Goal: Information Seeking & Learning: Check status

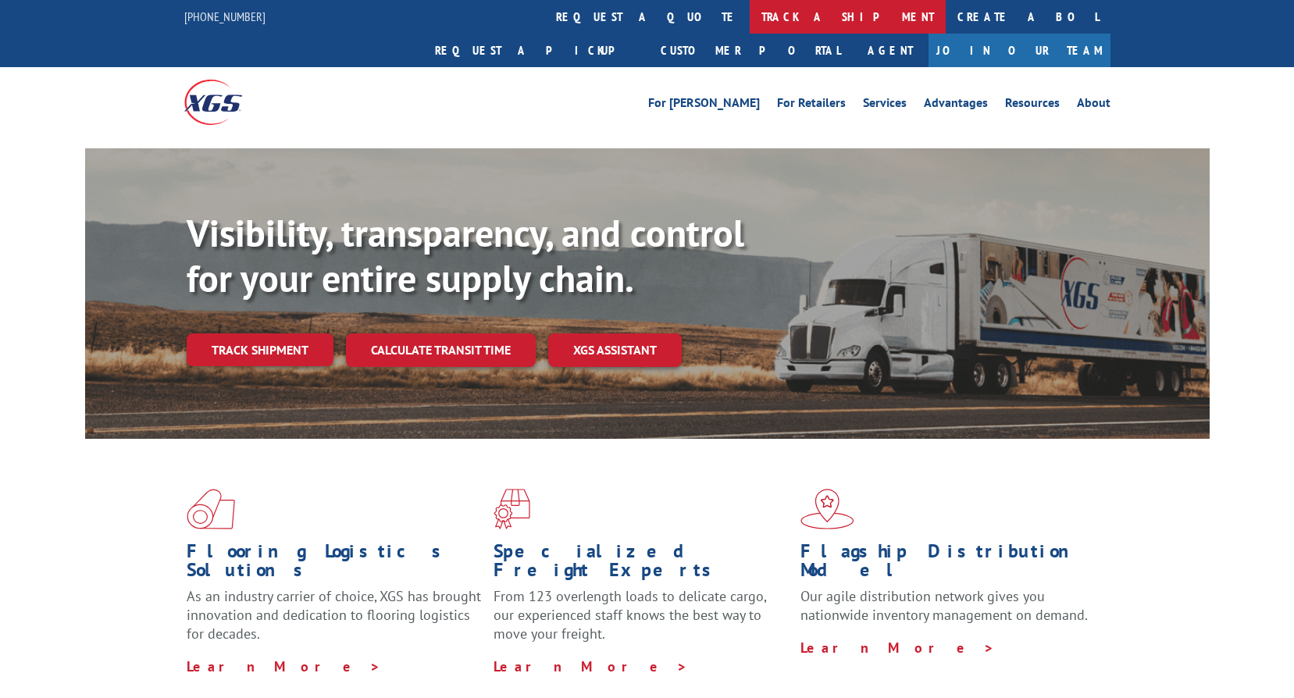
click at [750, 24] on link "track a shipment" at bounding box center [848, 17] width 196 height 34
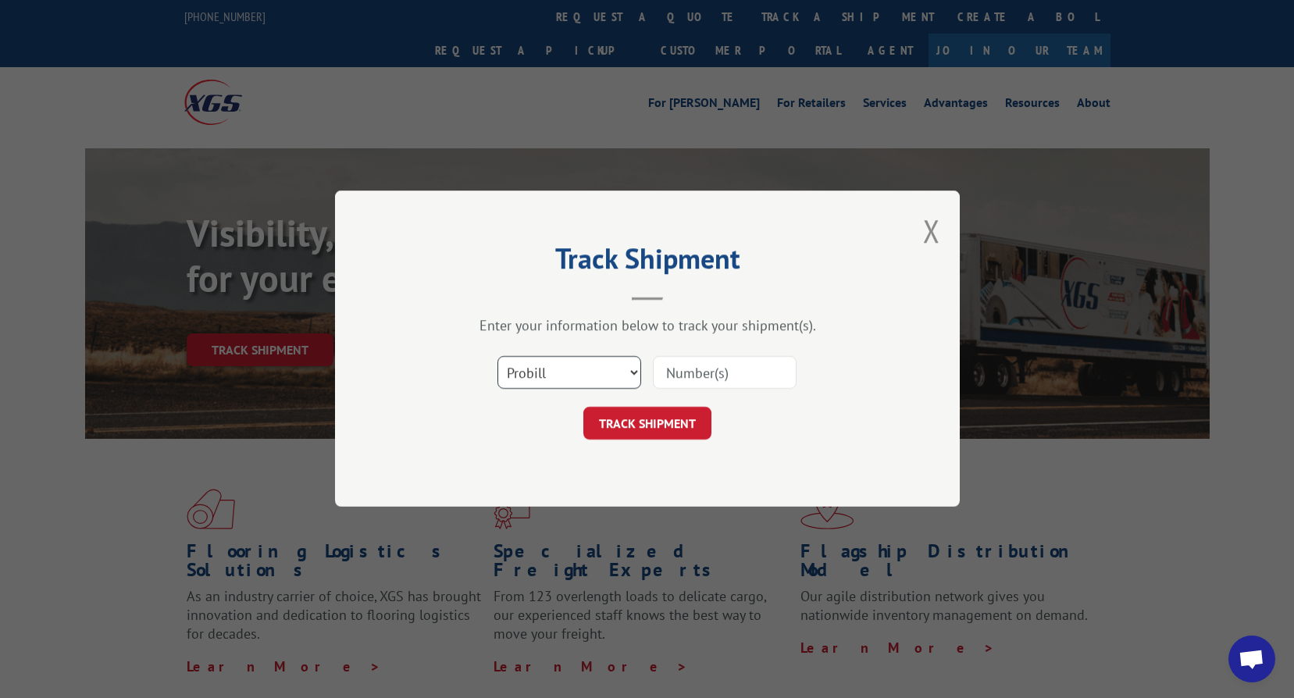
click at [587, 377] on select "Select category... Probill BOL PO" at bounding box center [570, 373] width 144 height 33
select select "bol"
click at [498, 357] on select "Select category... Probill BOL PO" at bounding box center [570, 373] width 144 height 33
click at [691, 374] on input at bounding box center [725, 373] width 144 height 33
paste input "2870516"
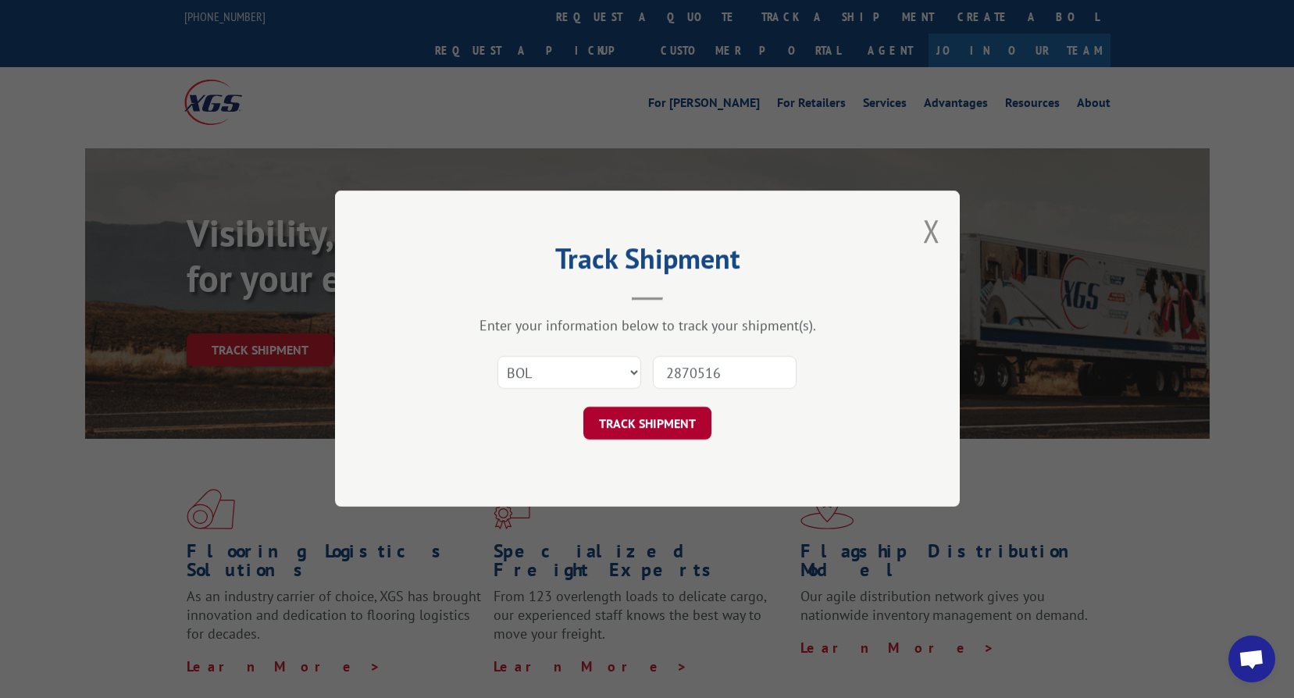
type input "2870516"
click at [634, 417] on button "TRACK SHIPMENT" at bounding box center [648, 424] width 128 height 33
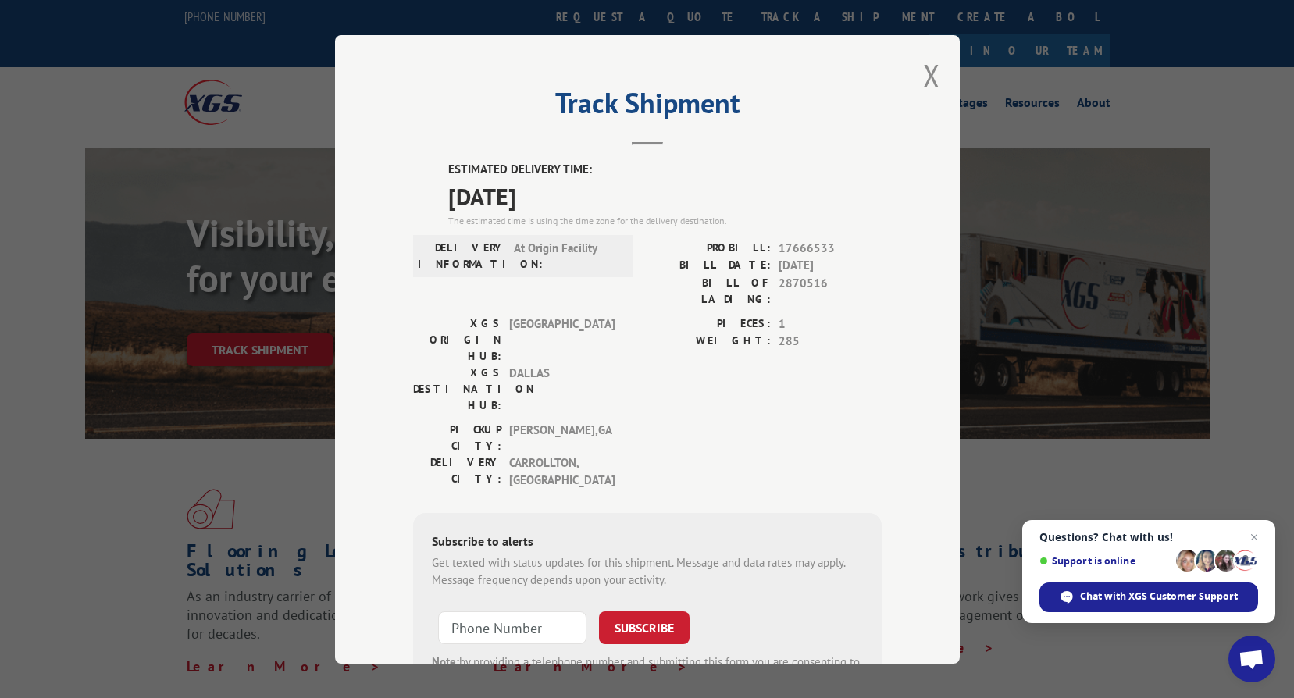
click at [715, 421] on div "PICKUP CITY: [GEOGRAPHIC_DATA] , [GEOGRAPHIC_DATA]: [GEOGRAPHIC_DATA] , [GEOGRA…" at bounding box center [647, 459] width 469 height 76
